Goal: Task Accomplishment & Management: Manage account settings

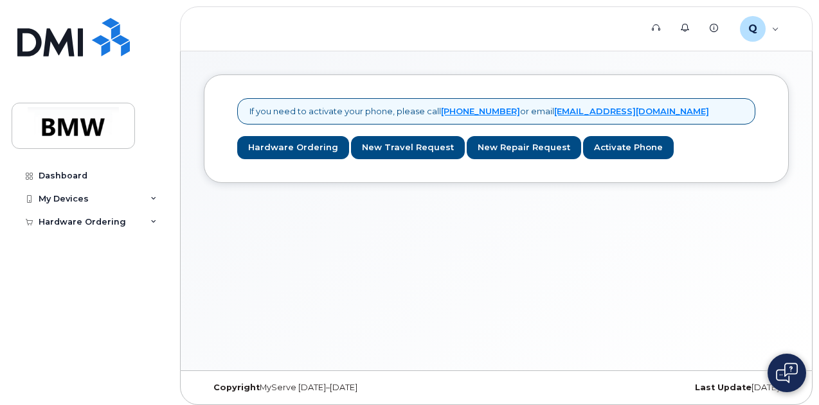
scroll to position [6, 0]
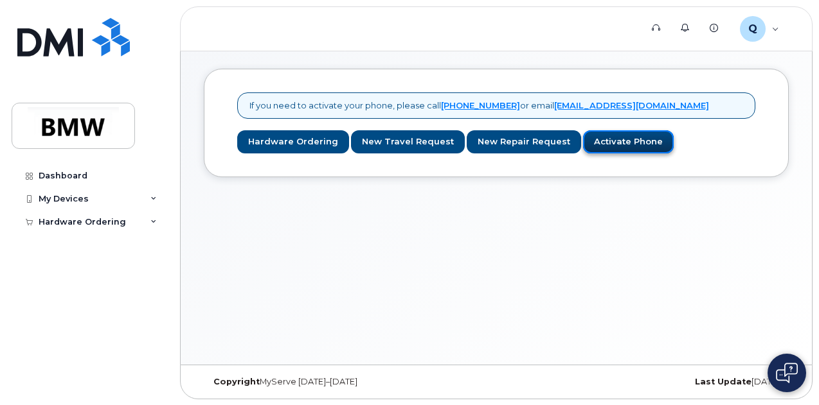
click at [600, 142] on link "Activate Phone" at bounding box center [628, 142] width 91 height 24
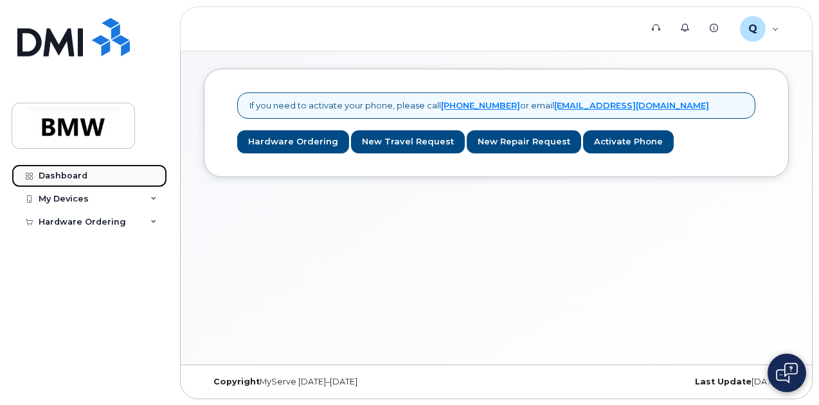
click at [58, 179] on div "Dashboard" at bounding box center [63, 176] width 49 height 10
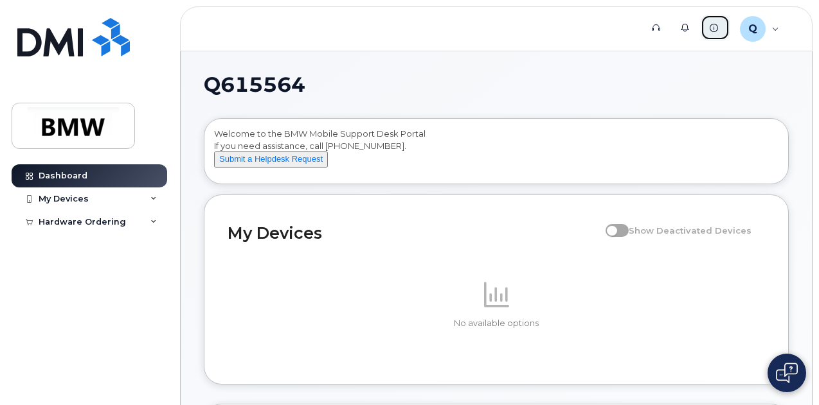
click at [711, 28] on icon at bounding box center [713, 28] width 8 height 8
click at [67, 199] on div "My Devices" at bounding box center [64, 199] width 50 height 10
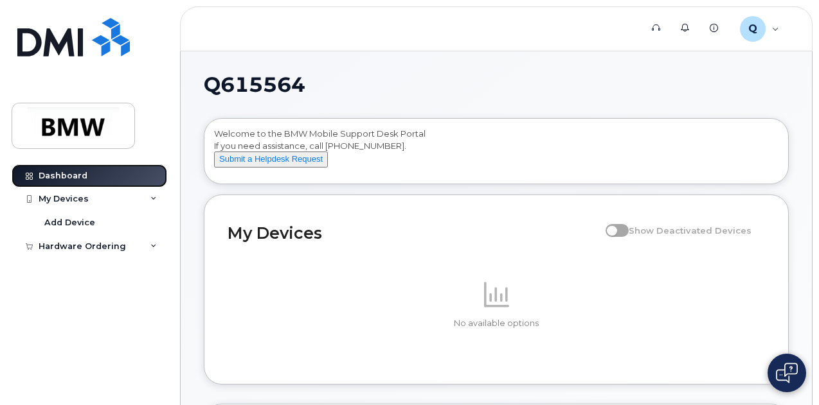
click at [76, 176] on div "Dashboard" at bounding box center [63, 176] width 49 height 10
click at [81, 200] on div "My Devices" at bounding box center [64, 199] width 50 height 10
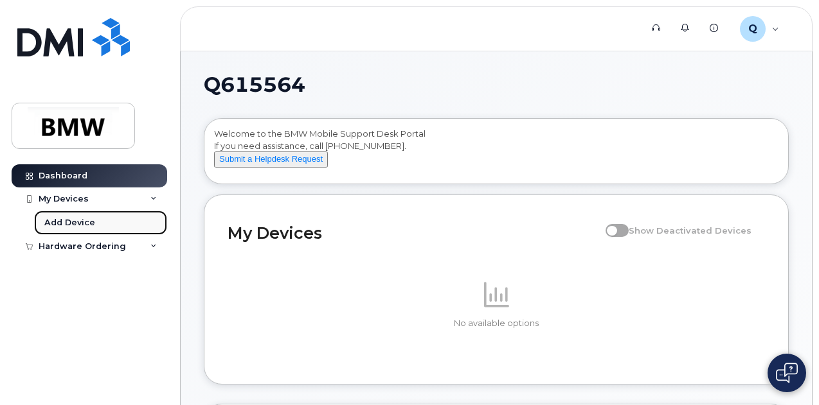
click at [84, 220] on div "Add Device" at bounding box center [69, 223] width 51 height 12
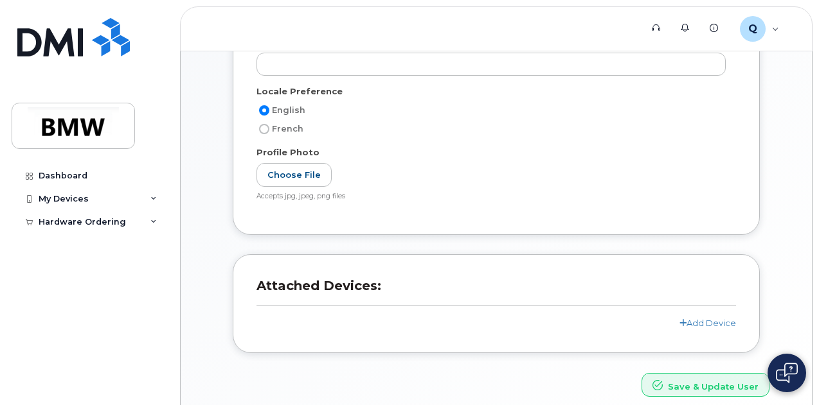
scroll to position [298, 0]
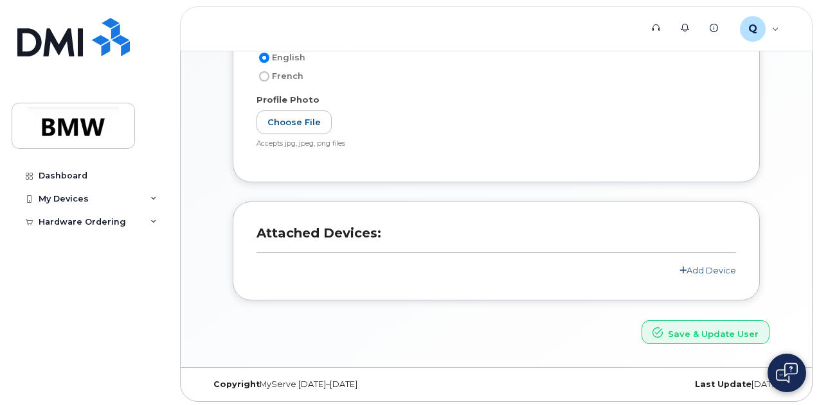
click at [694, 268] on link "Add Device" at bounding box center [707, 270] width 57 height 10
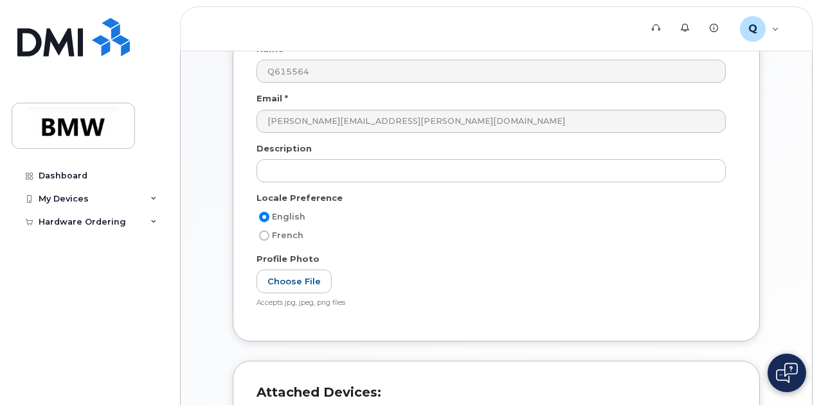
scroll to position [0, 0]
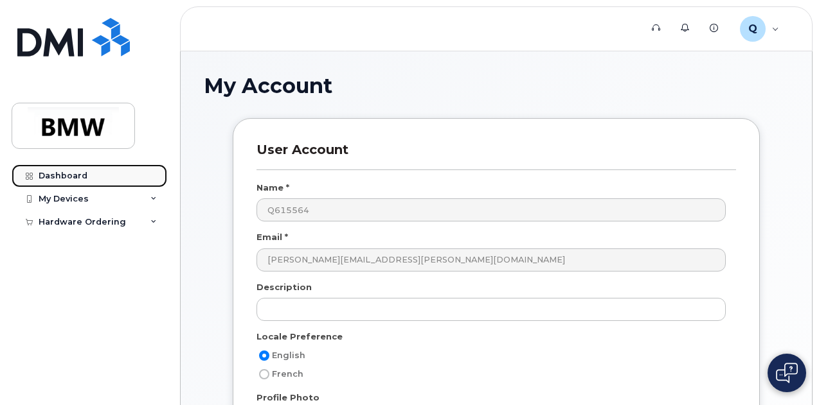
click at [78, 176] on div "Dashboard" at bounding box center [63, 176] width 49 height 10
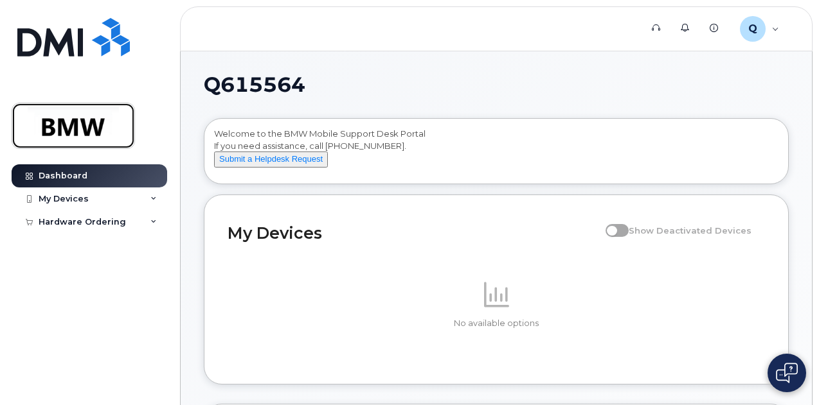
click at [66, 132] on img at bounding box center [73, 125] width 99 height 37
click at [716, 27] on icon at bounding box center [713, 28] width 8 height 8
